Goal: Navigation & Orientation: Go to known website

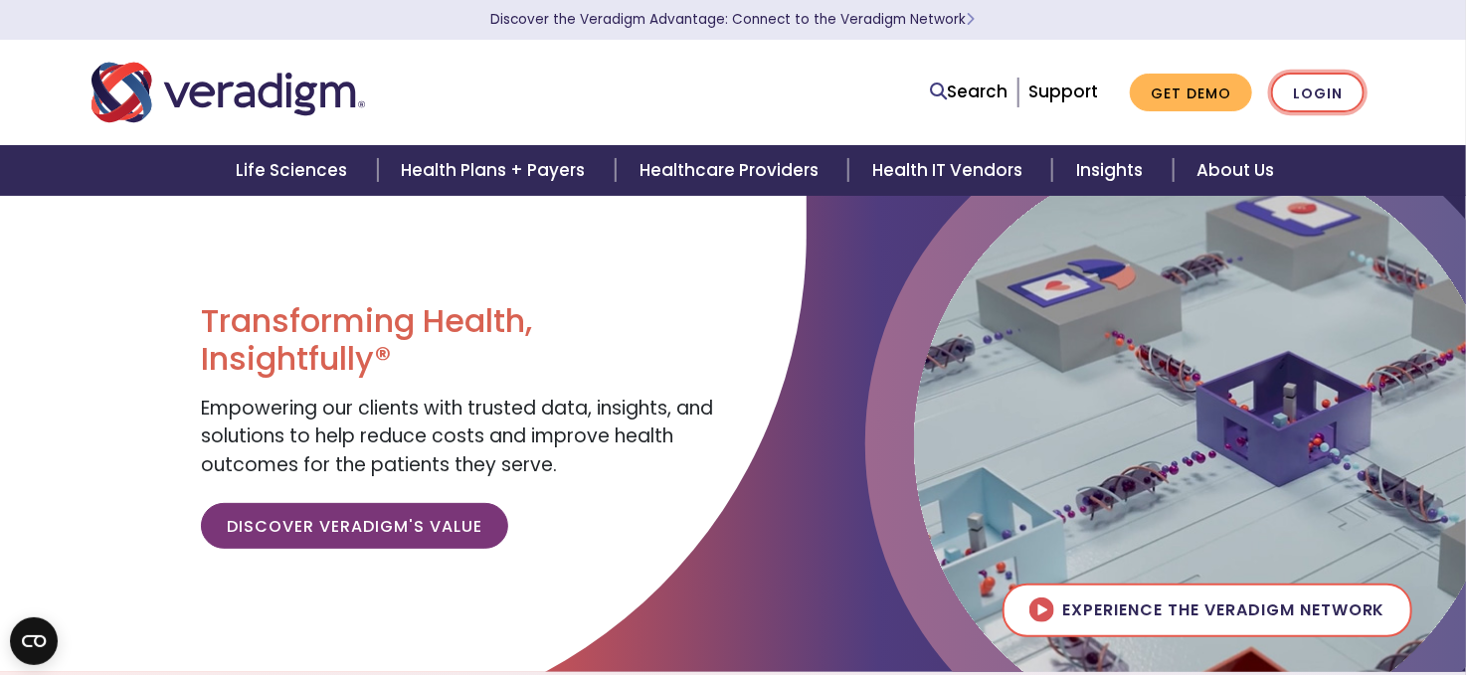
click at [1313, 102] on link "Login" at bounding box center [1318, 93] width 94 height 41
